Goal: Task Accomplishment & Management: Use online tool/utility

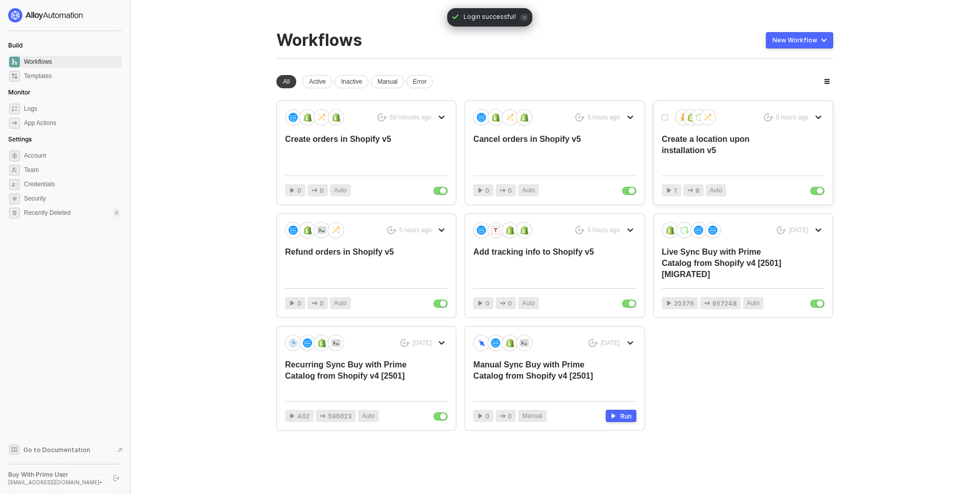
click at [742, 144] on div "Create a location upon installation v5" at bounding box center [727, 151] width 130 height 34
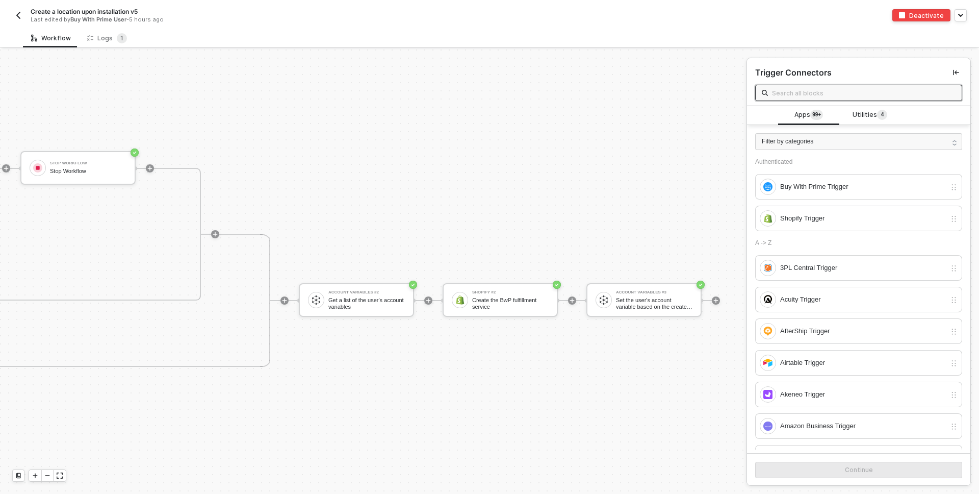
scroll to position [251, 1154]
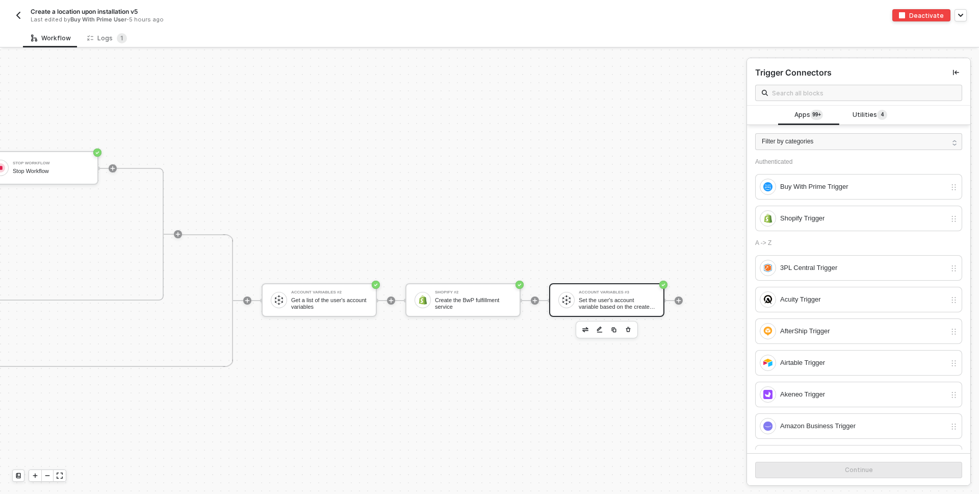
click at [590, 294] on div "Account Variables #3" at bounding box center [617, 292] width 76 height 4
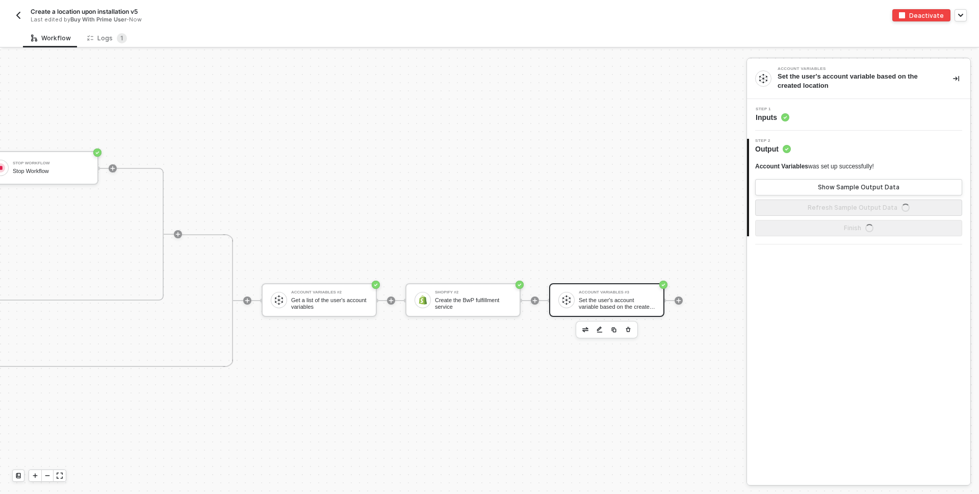
click at [806, 116] on div "Step 1 Inputs" at bounding box center [859, 114] width 221 height 15
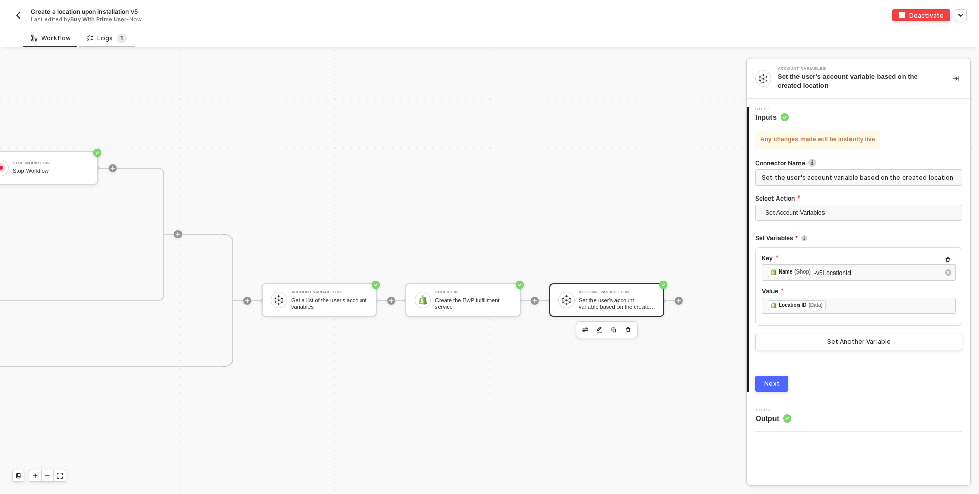
click at [120, 40] on span "1" at bounding box center [121, 38] width 3 height 8
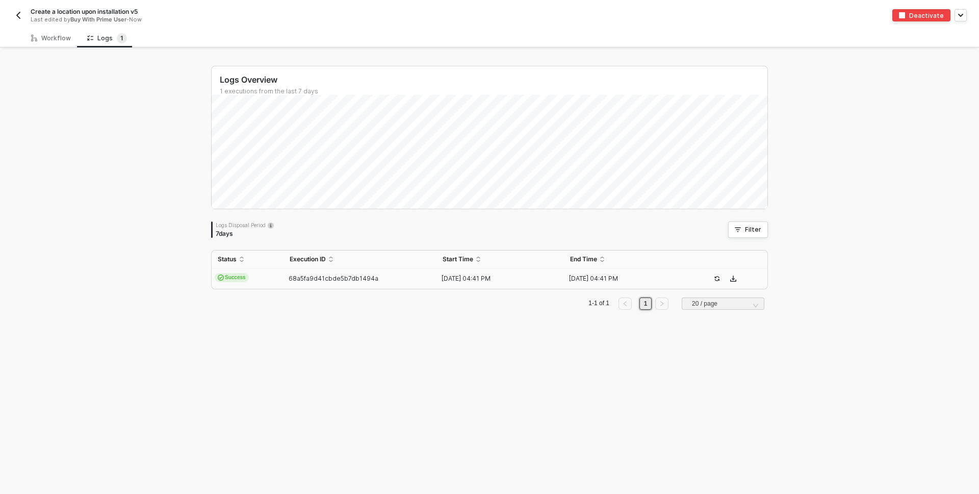
click at [242, 280] on span "Success" at bounding box center [232, 277] width 34 height 9
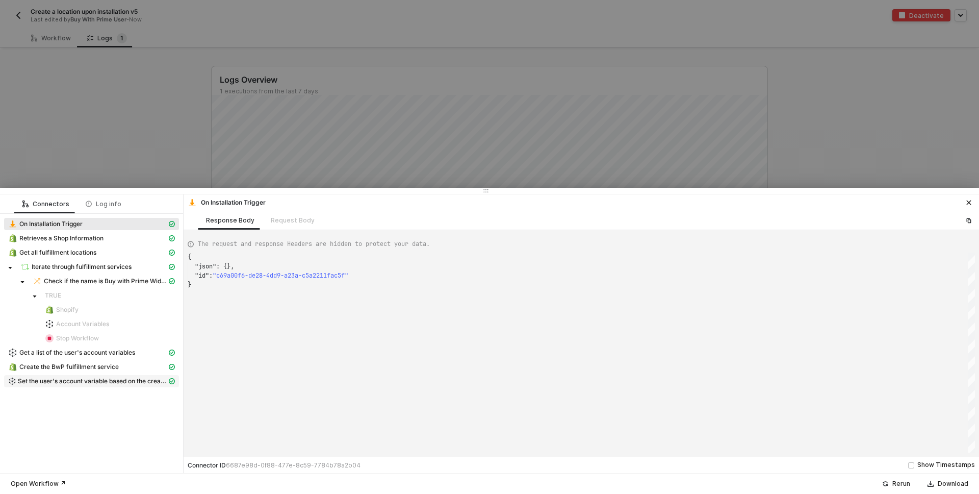
click at [64, 380] on span "Set the user's account variable based on the created location" at bounding box center [92, 381] width 149 height 8
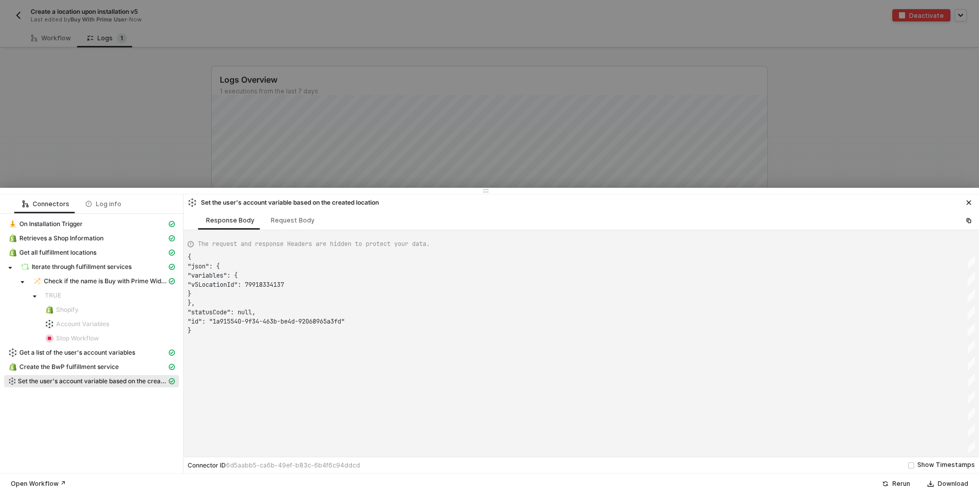
scroll to position [73, 0]
click at [221, 275] on span ""variables"" at bounding box center [221, 275] width 39 height 8
click at [271, 223] on div "Request Body" at bounding box center [293, 220] width 44 height 8
type textarea "{ "action": "set", "variables": [ { "uuid": "2d0f3a01-d76c-420f-9cb5-7d003efb72…"
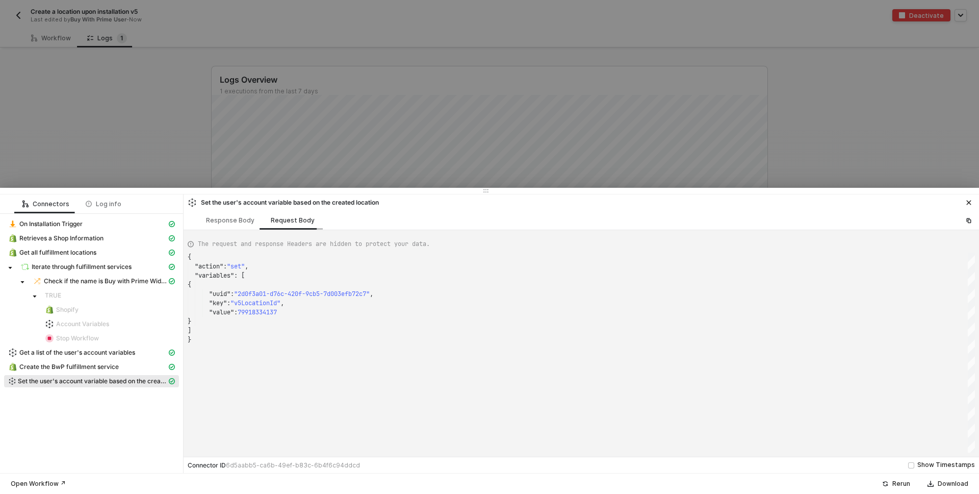
scroll to position [83, 0]
click at [98, 99] on div at bounding box center [489, 247] width 979 height 494
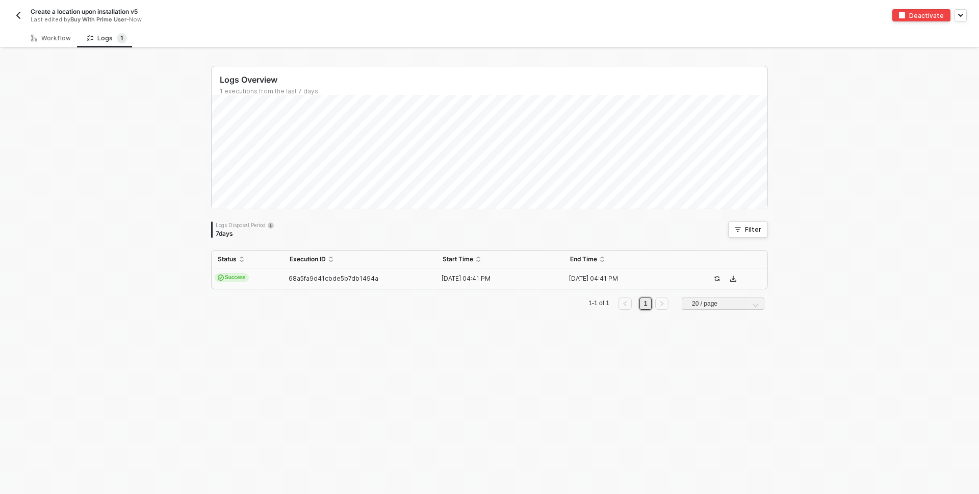
click at [14, 14] on img "button" at bounding box center [18, 15] width 8 height 8
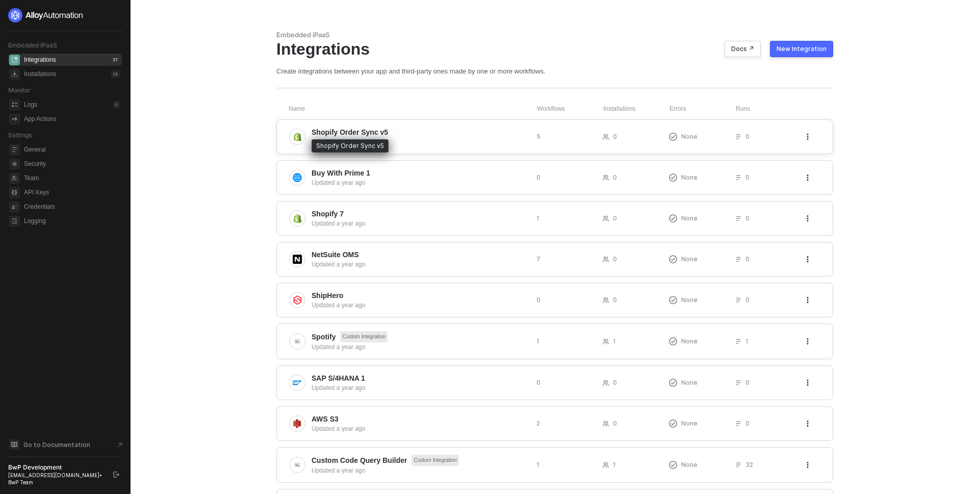
click at [377, 130] on span "Shopify Order Sync v5" at bounding box center [349, 132] width 76 height 10
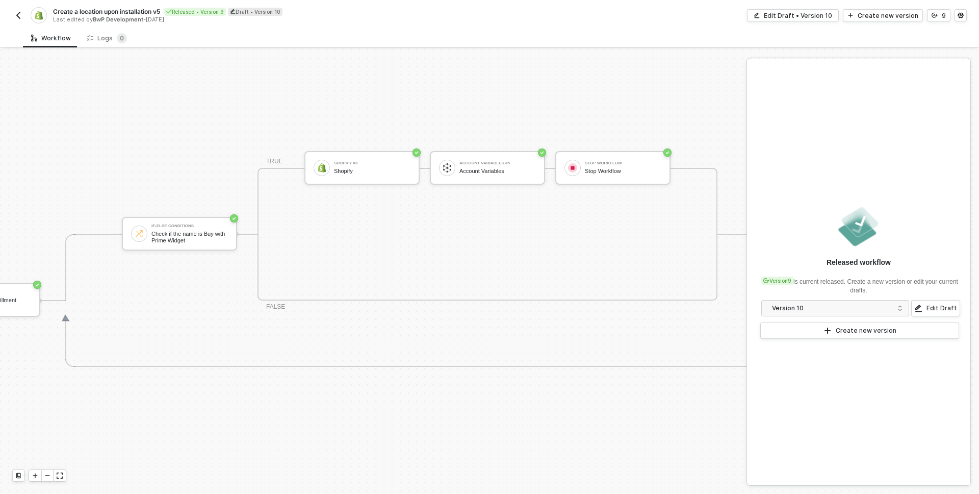
scroll to position [251, 469]
click at [16, 16] on img "button" at bounding box center [18, 15] width 8 height 8
